Goal: Information Seeking & Learning: Learn about a topic

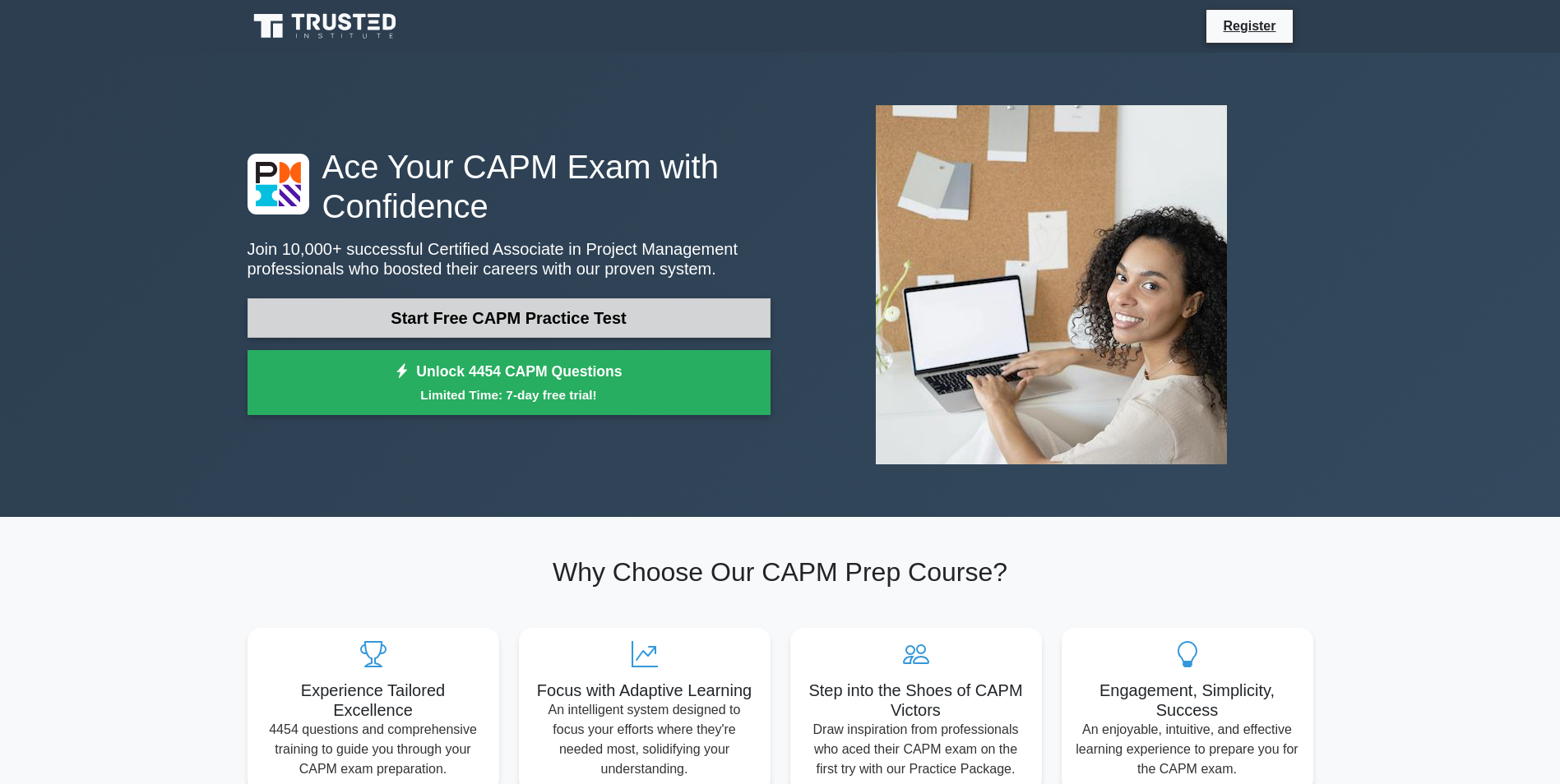
click at [492, 327] on link "Start Free CAPM Practice Test" at bounding box center [508, 318] width 523 height 39
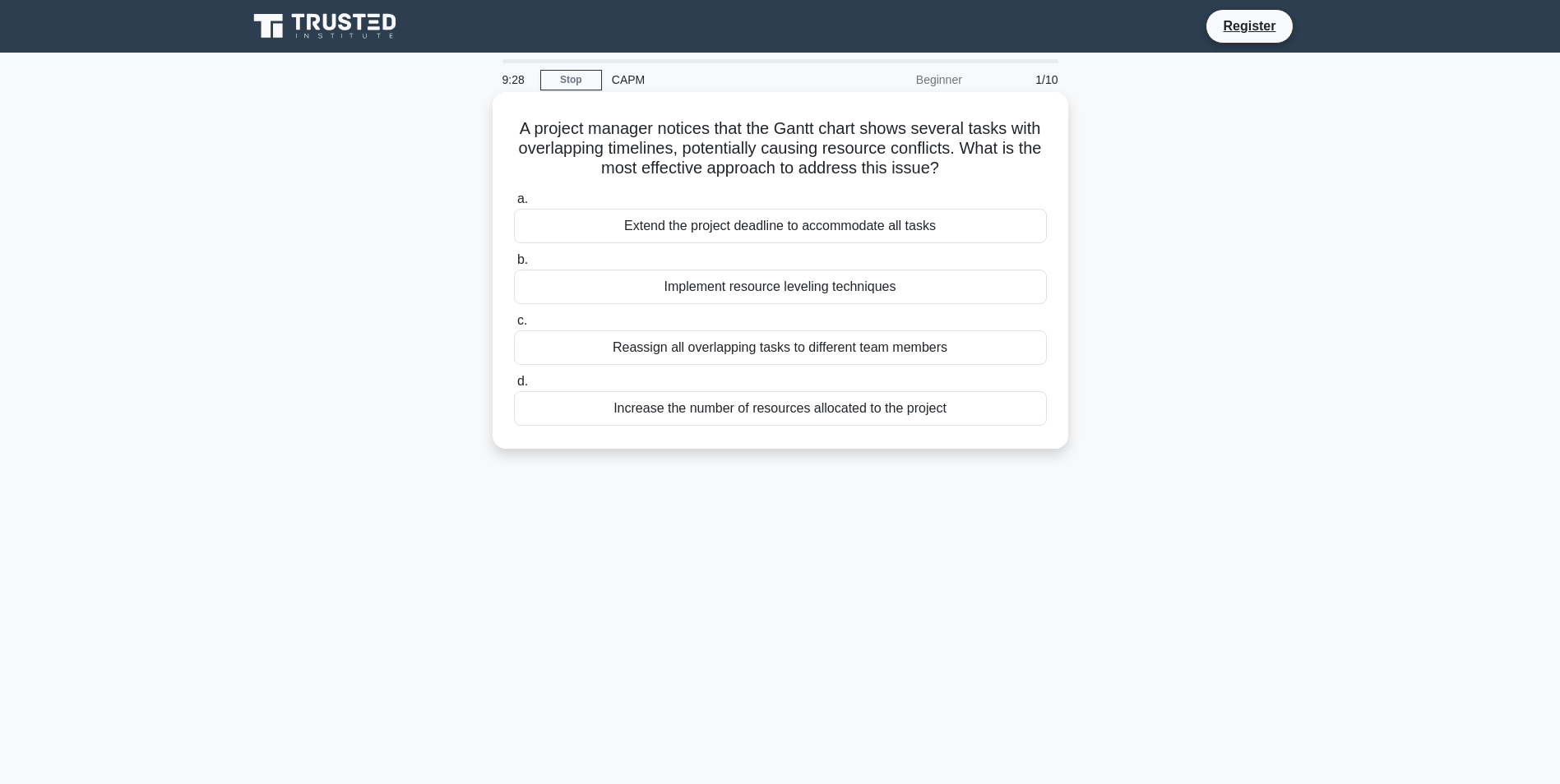
click at [770, 412] on div "Increase the number of resources allocated to the project" at bounding box center [781, 409] width 533 height 35
click at [514, 388] on input "d. Increase the number of resources allocated to the project" at bounding box center [514, 382] width 0 height 10
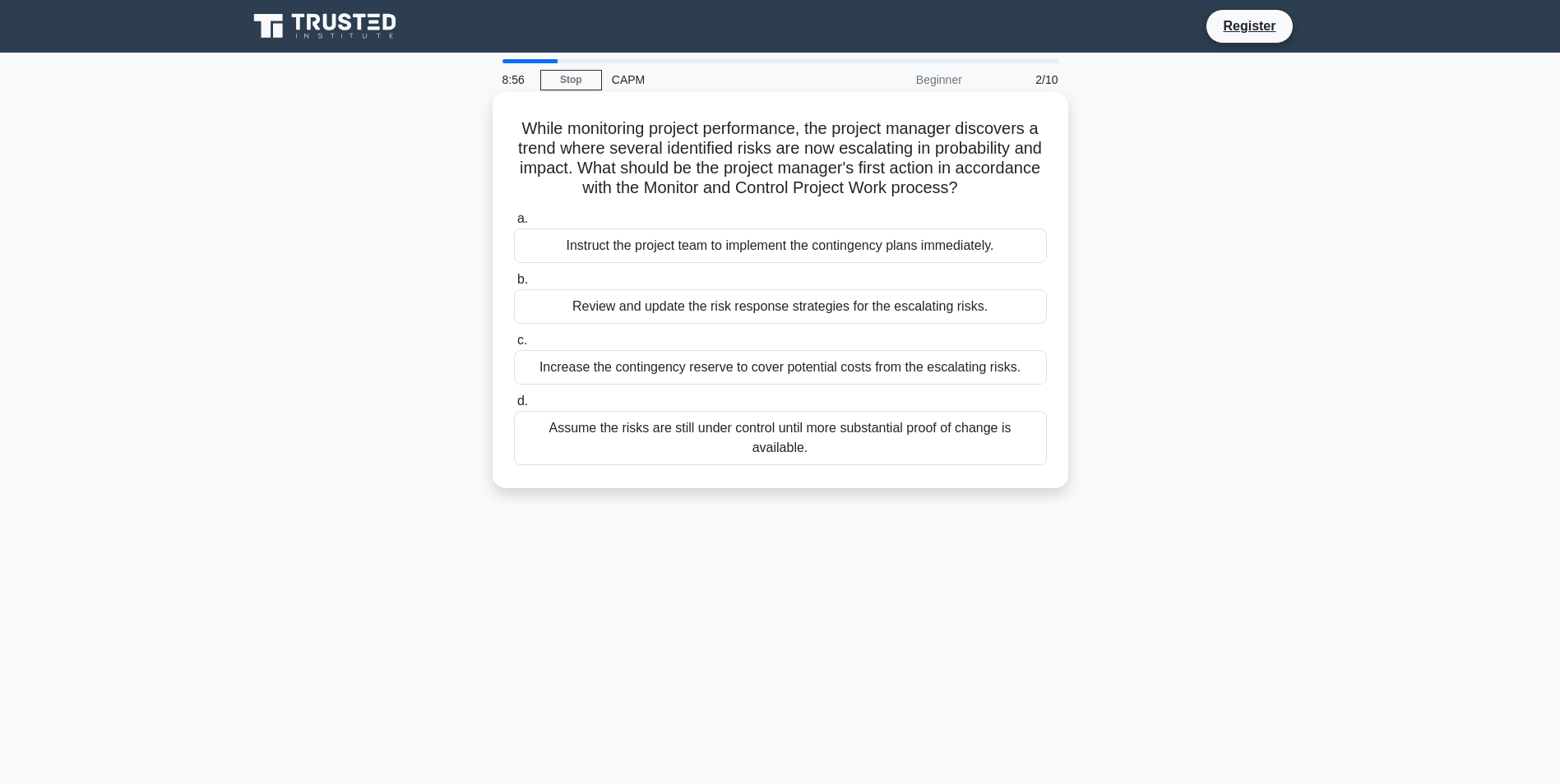
click at [938, 252] on div "Instruct the project team to implement the contingency plans immediately." at bounding box center [781, 246] width 533 height 35
click at [514, 224] on input "a. Instruct the project team to implement the contingency plans immediately." at bounding box center [514, 219] width 0 height 10
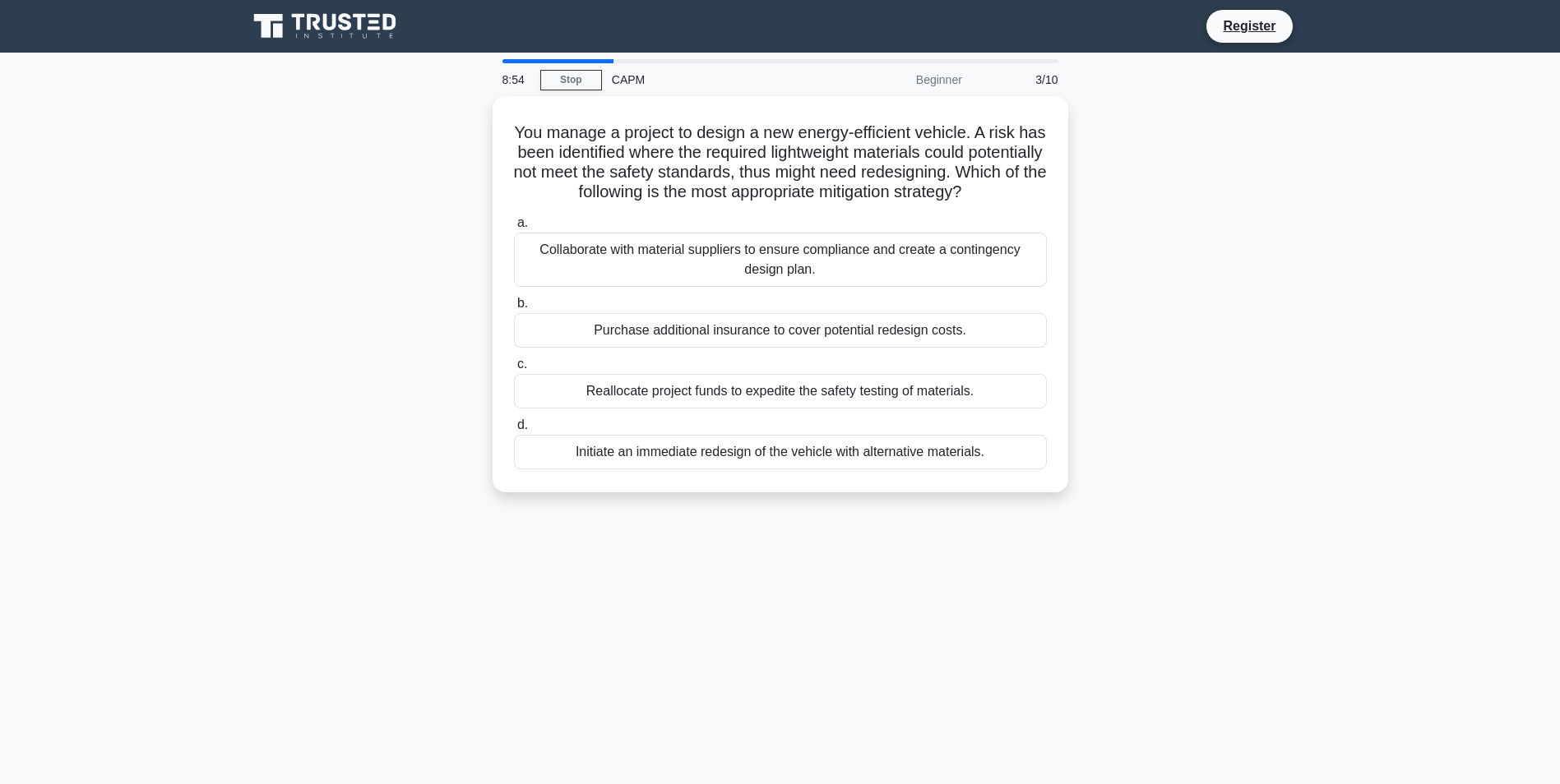
click at [603, 74] on div "CAPM" at bounding box center [714, 80] width 226 height 33
click at [598, 77] on link "Stop" at bounding box center [571, 80] width 62 height 21
click at [569, 75] on link "Stop" at bounding box center [571, 80] width 62 height 21
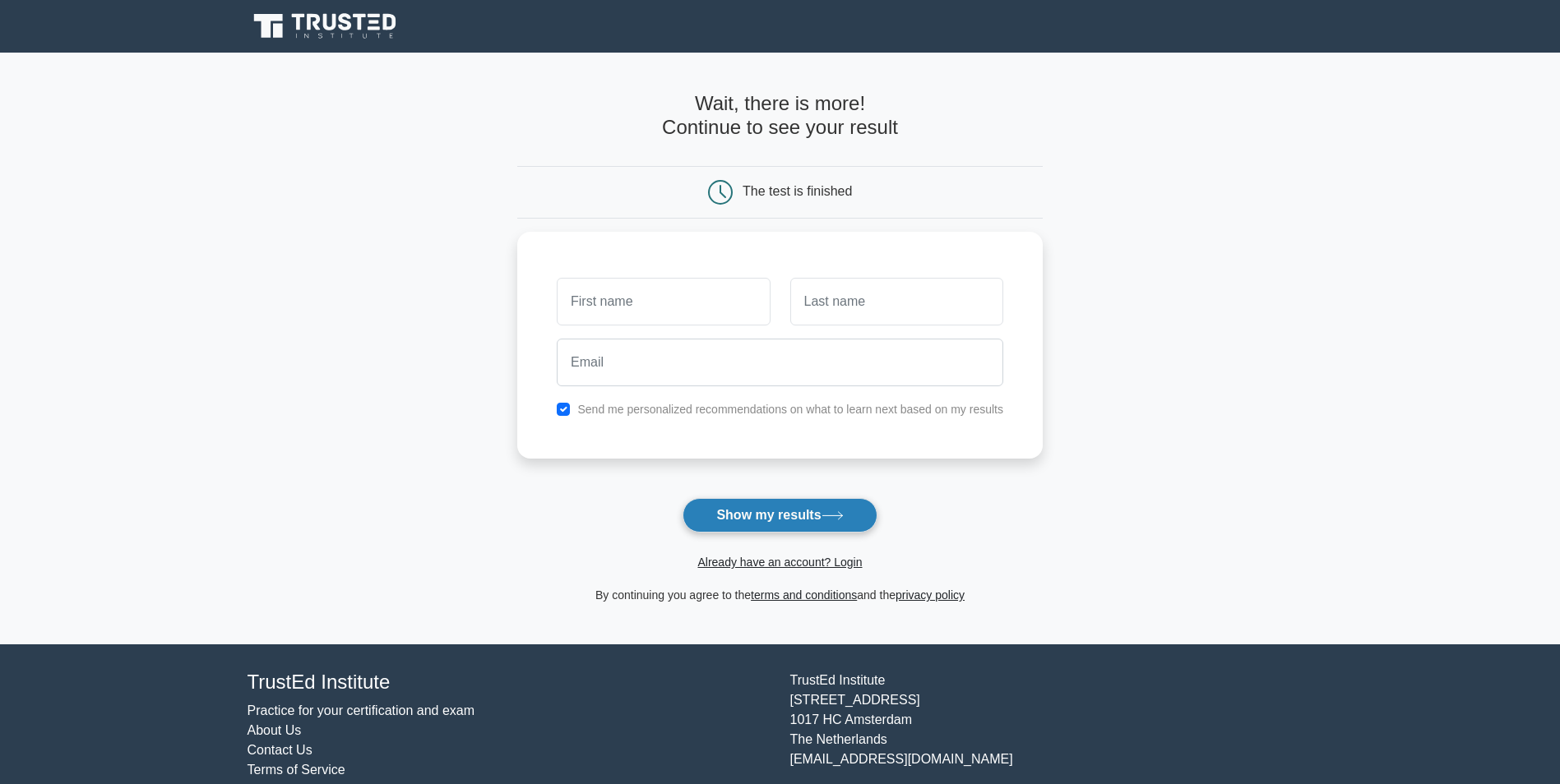
click at [779, 517] on button "Show my results" at bounding box center [780, 516] width 194 height 35
